Goal: Task Accomplishment & Management: Manage account settings

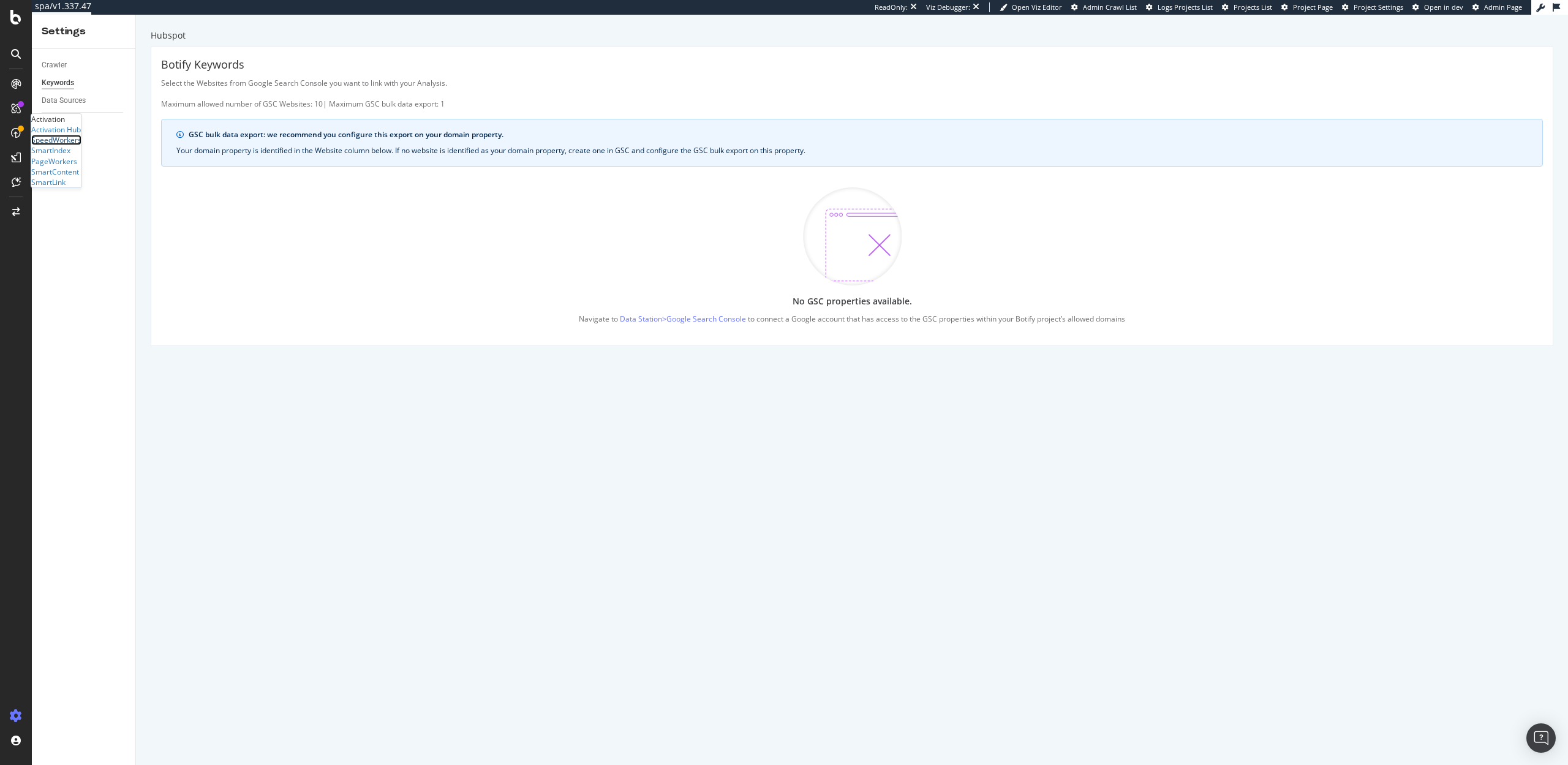
click at [82, 145] on div "SpeedWorkers" at bounding box center [56, 140] width 51 height 10
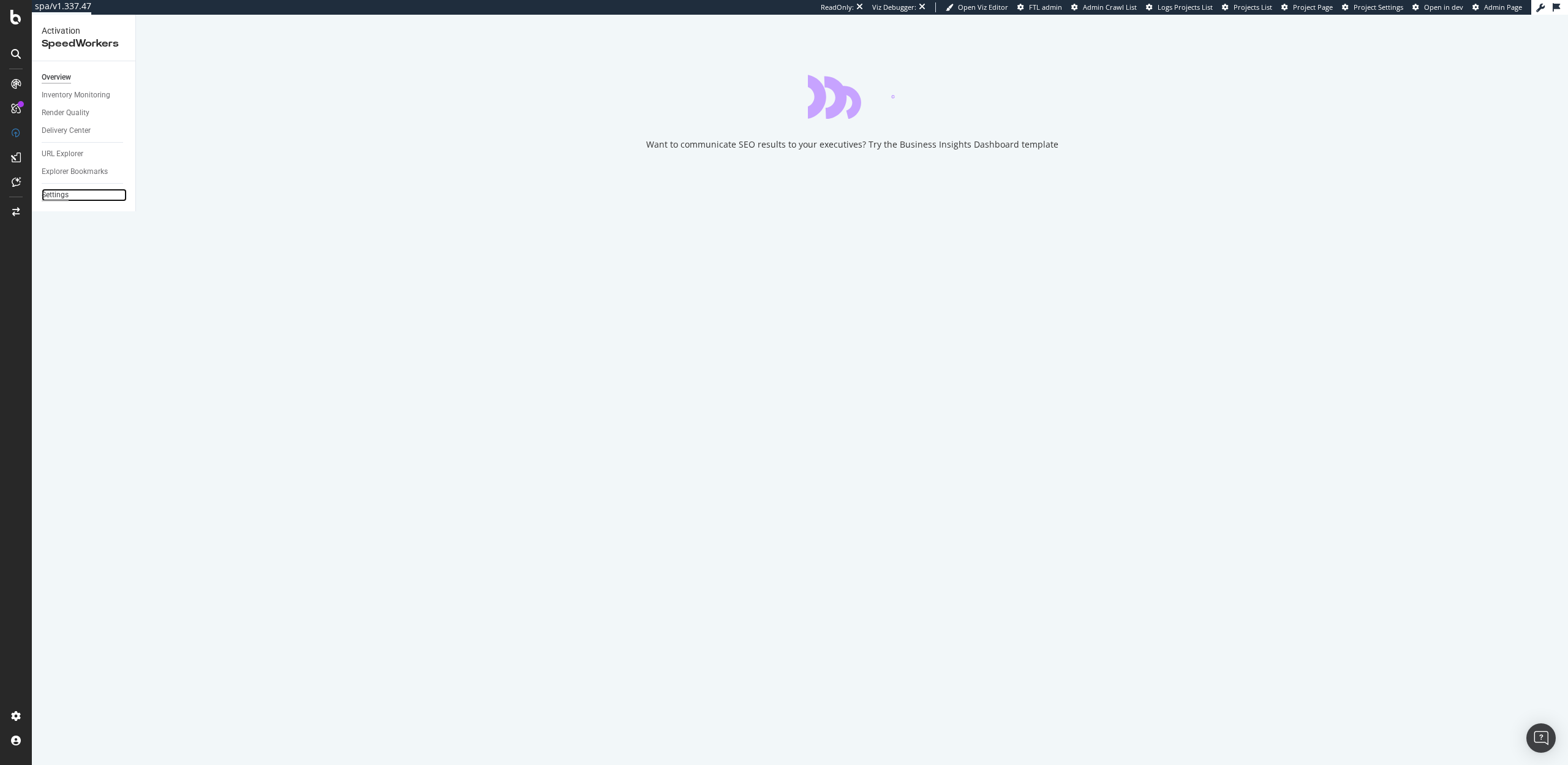
click at [54, 196] on div "Settings" at bounding box center [55, 195] width 27 height 13
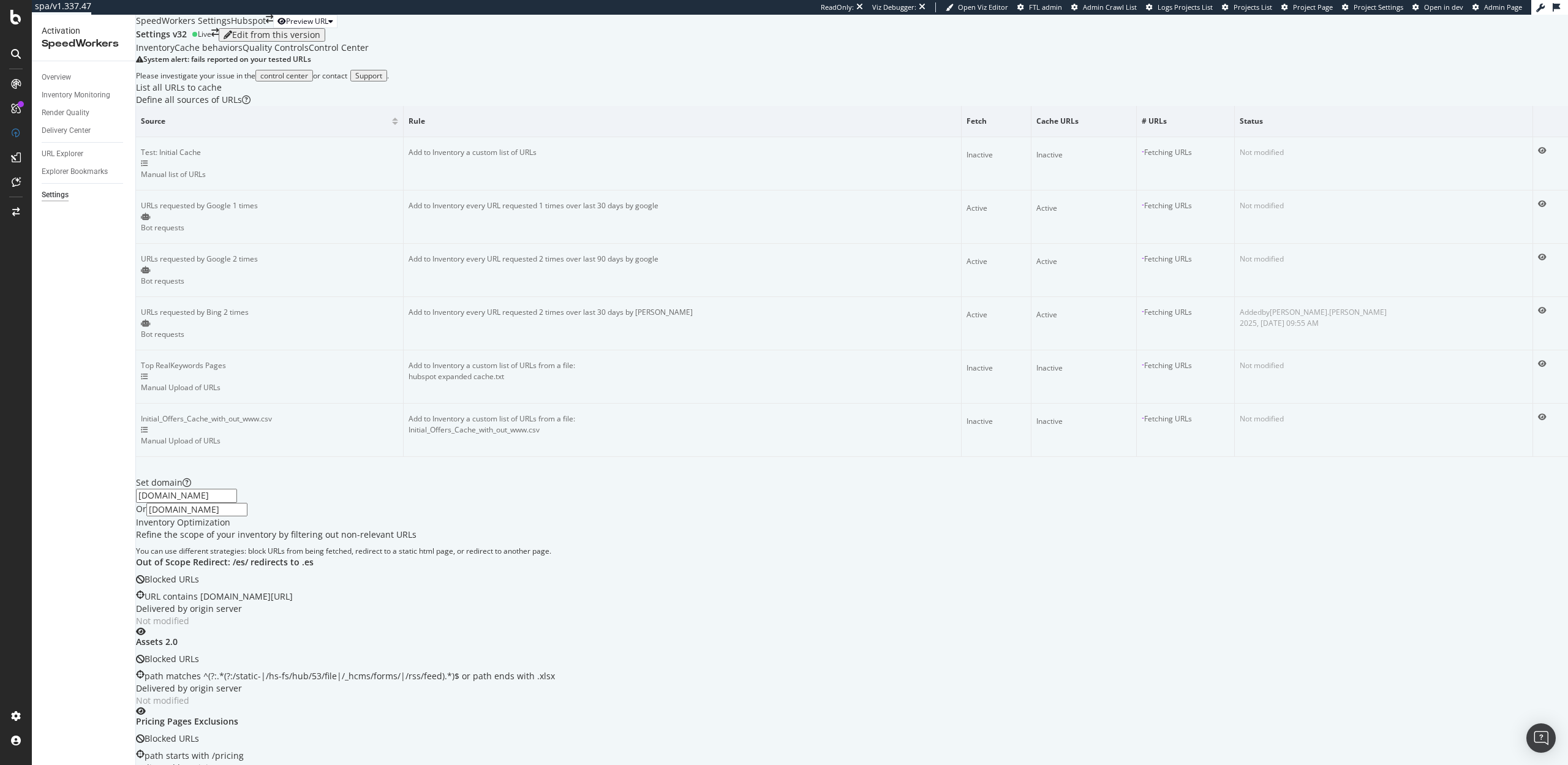
click at [198, 38] on icon at bounding box center [194, 34] width 6 height 6
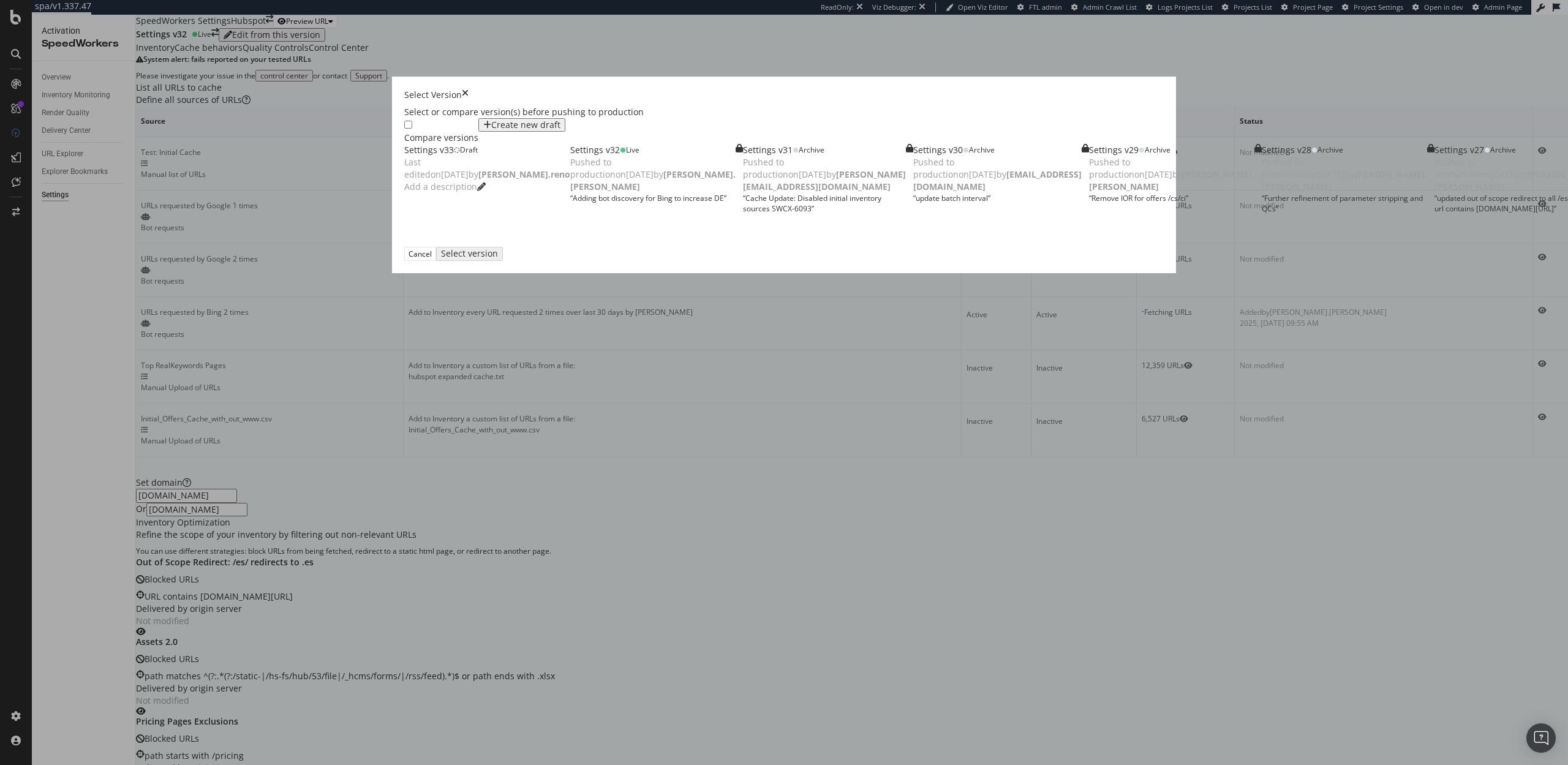
click at [405, 144] on div "modal" at bounding box center [405, 150] width 0 height 12
click at [491, 259] on div "Select version" at bounding box center [467, 253] width 48 height 10
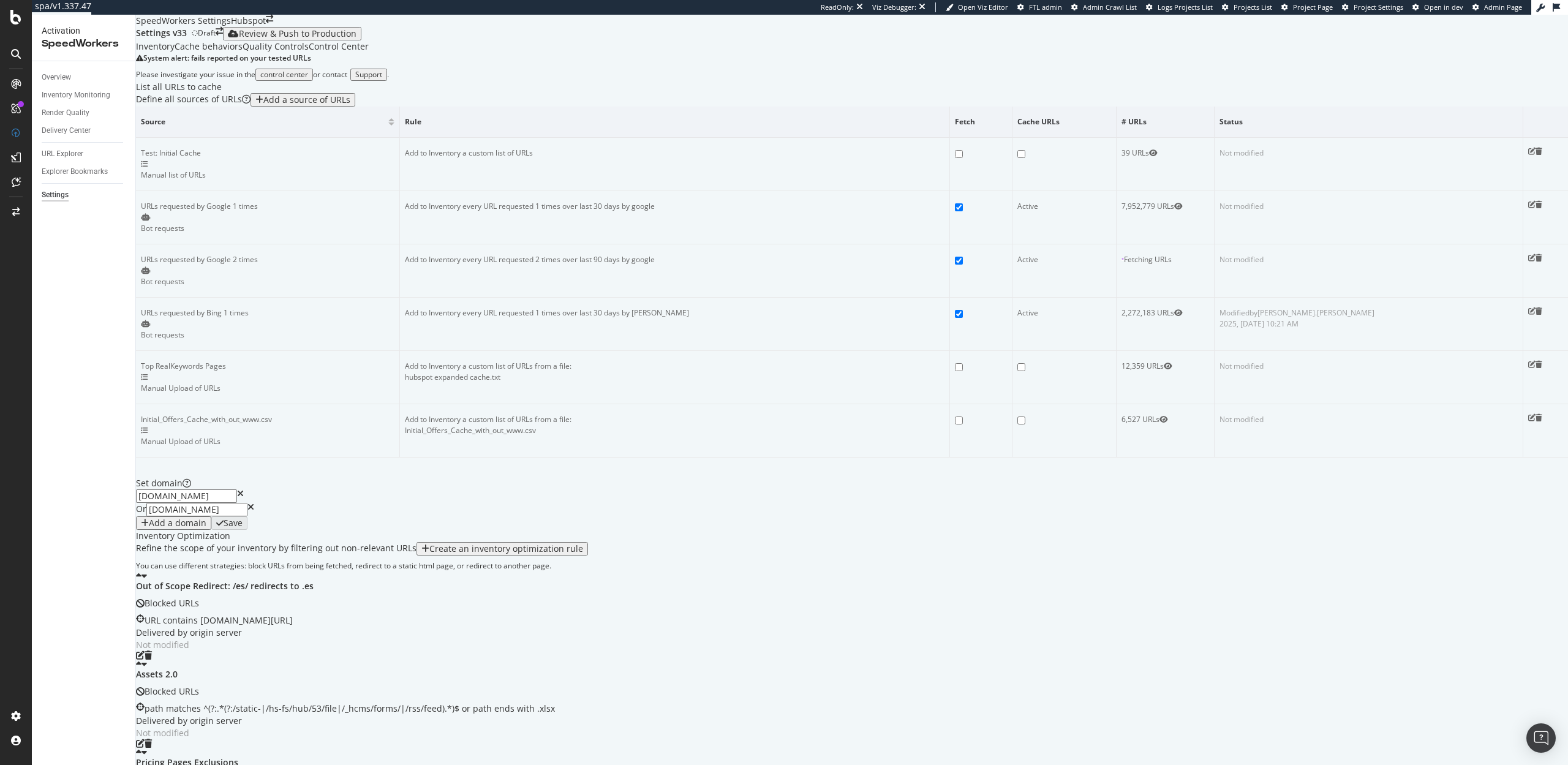
click at [340, 38] on div "Review & Push to Production" at bounding box center [298, 34] width 118 height 10
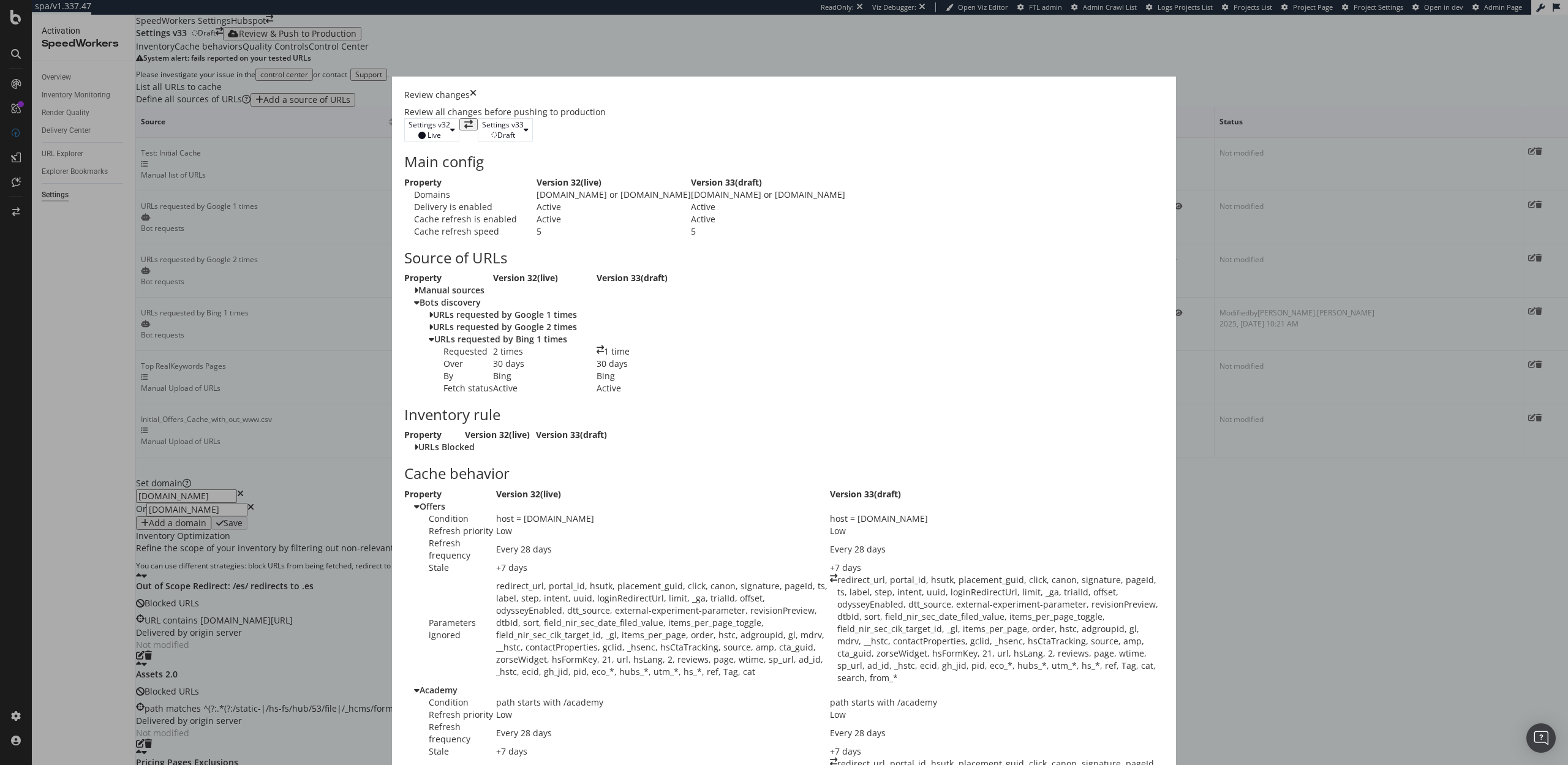
click at [477, 89] on div "times" at bounding box center [473, 95] width 7 height 12
